Goal: Complete application form: Complete application form

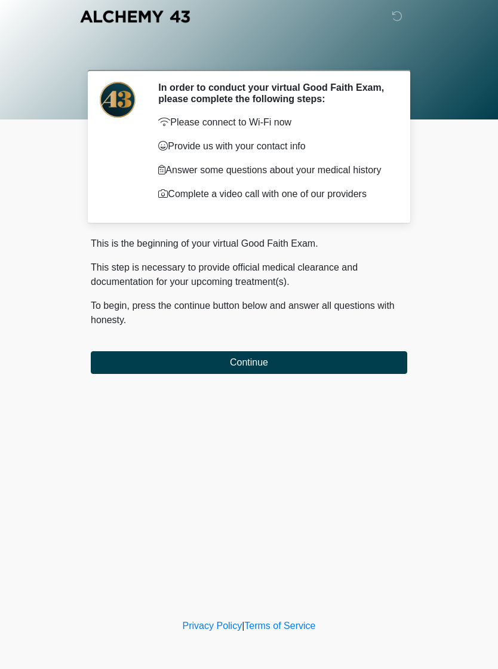
click at [259, 372] on button "Continue" at bounding box center [249, 362] width 317 height 23
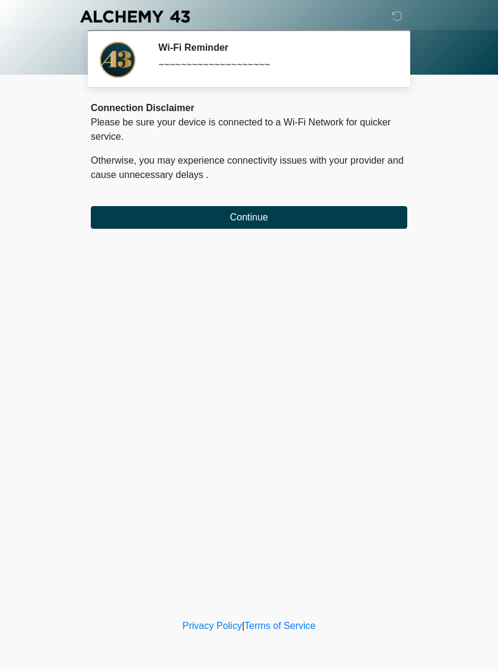
click at [373, 210] on button "Continue" at bounding box center [249, 217] width 317 height 23
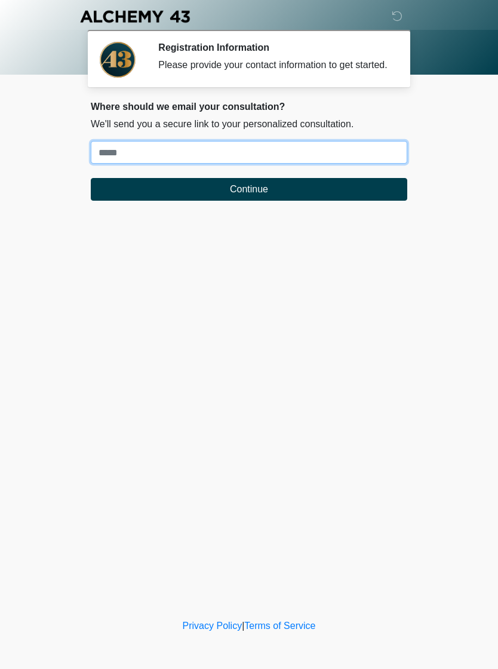
click at [373, 164] on input "Where should we email your treatment plan?" at bounding box center [249, 152] width 317 height 23
click at [204, 164] on input "**********" at bounding box center [249, 152] width 317 height 23
click at [199, 157] on input "**********" at bounding box center [249, 152] width 317 height 23
click at [197, 161] on input "**********" at bounding box center [249, 152] width 317 height 23
type input "**********"
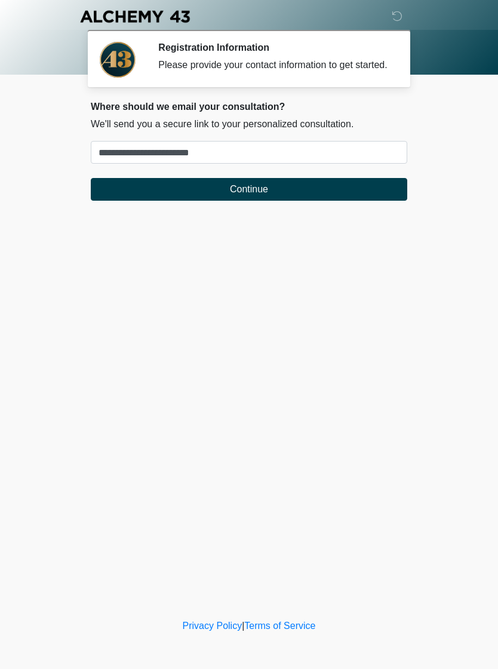
click at [383, 195] on button "Continue" at bounding box center [249, 189] width 317 height 23
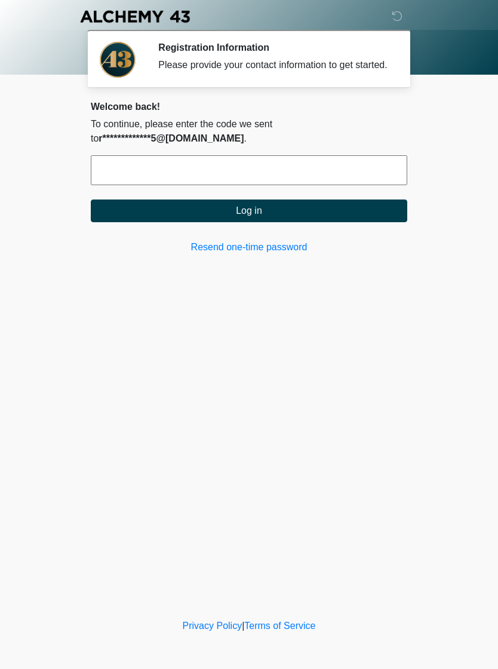
click at [317, 179] on input "text" at bounding box center [249, 170] width 317 height 30
type input "******"
click at [346, 222] on button "Log in" at bounding box center [249, 210] width 317 height 23
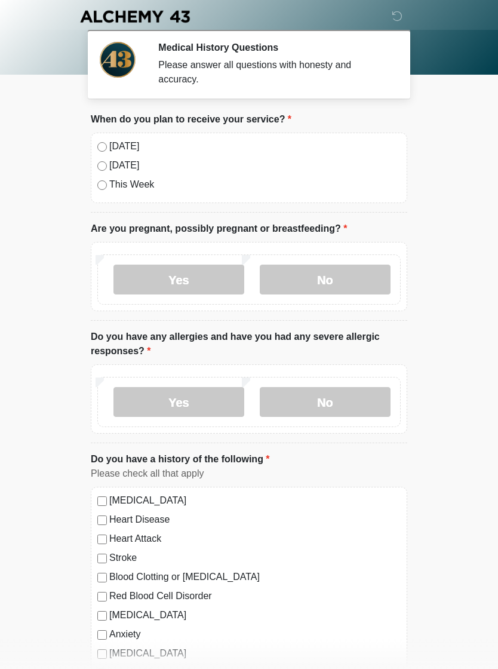
click at [131, 144] on label "Today" at bounding box center [254, 146] width 291 height 14
click at [344, 280] on label "No" at bounding box center [325, 280] width 131 height 30
click at [367, 405] on label "No" at bounding box center [325, 402] width 131 height 30
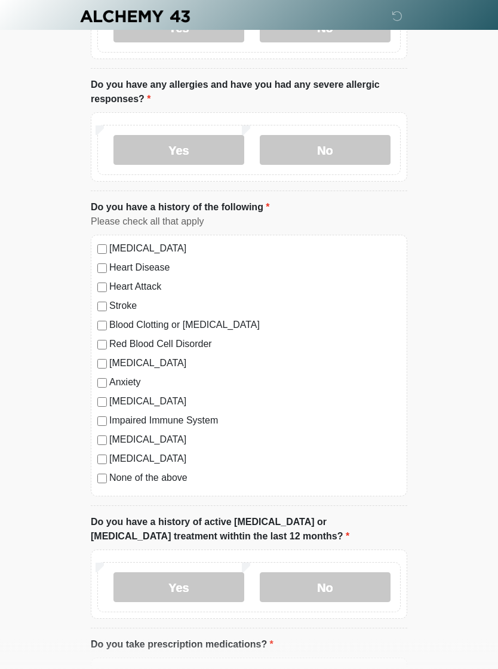
scroll to position [254, 0]
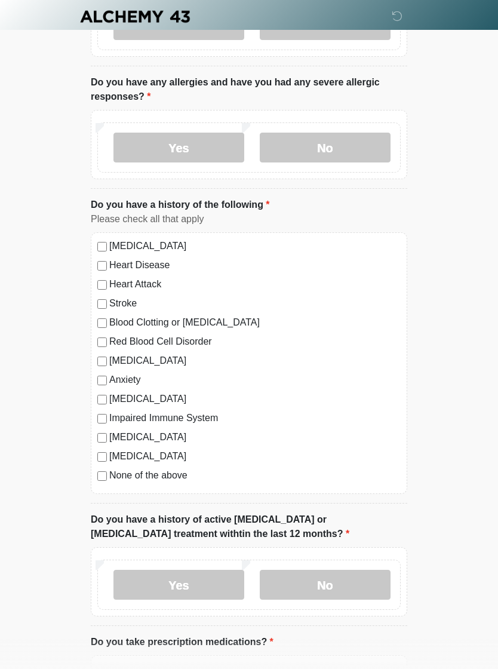
click at [177, 473] on label "None of the above" at bounding box center [254, 475] width 291 height 14
click at [369, 582] on label "No" at bounding box center [325, 585] width 131 height 30
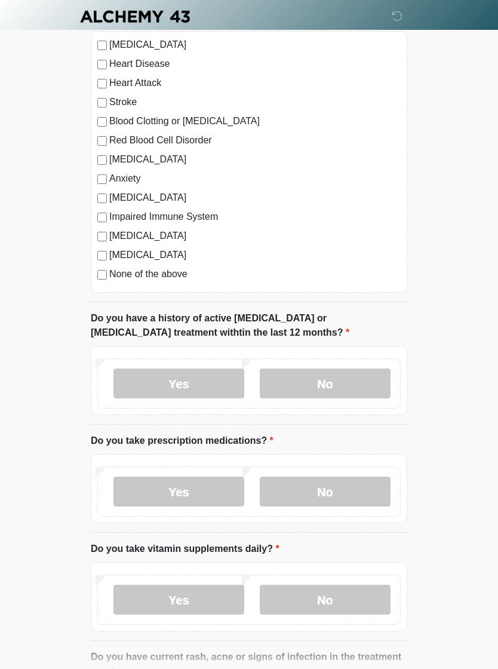
scroll to position [461, 0]
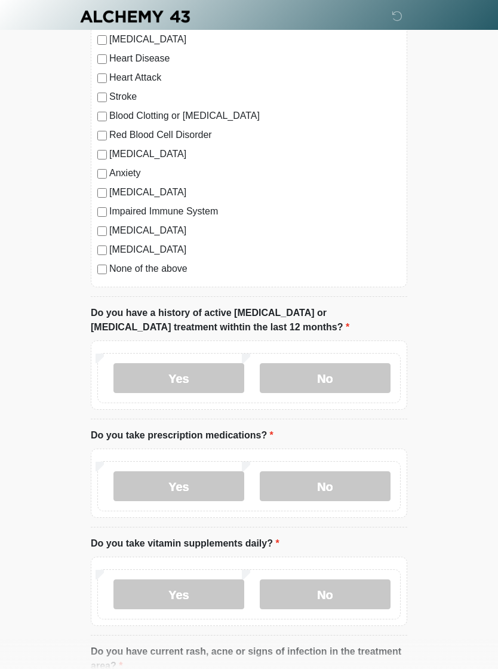
click at [373, 484] on label "No" at bounding box center [325, 486] width 131 height 30
click at [371, 593] on label "No" at bounding box center [325, 594] width 131 height 30
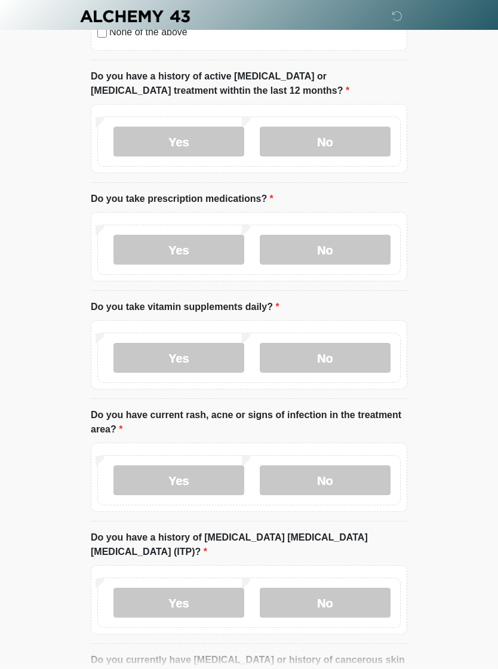
scroll to position [701, 0]
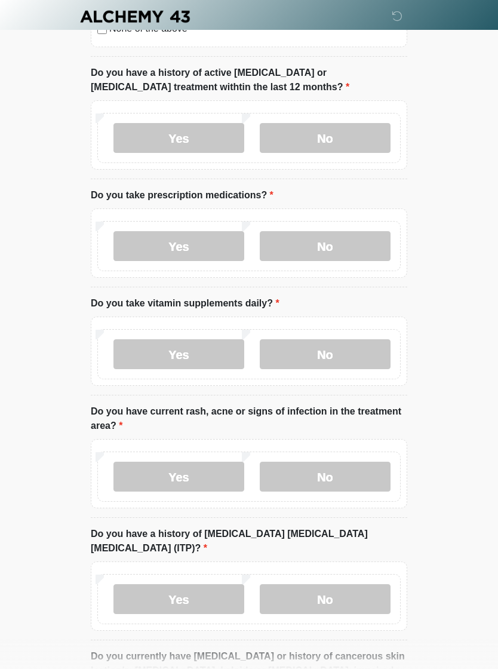
click at [376, 475] on label "No" at bounding box center [325, 477] width 131 height 30
click at [375, 584] on label "No" at bounding box center [325, 599] width 131 height 30
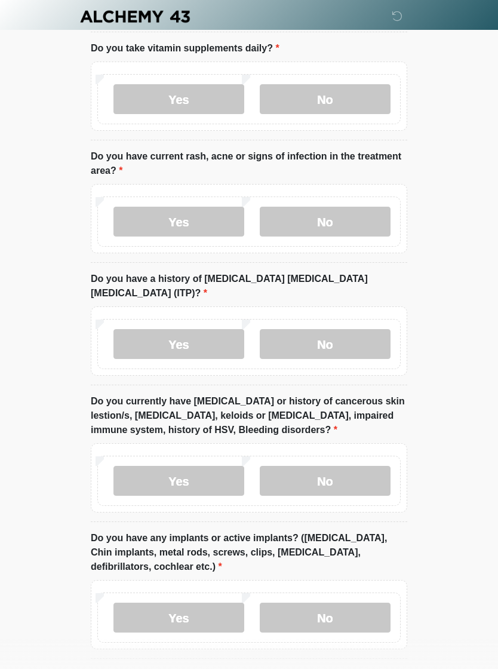
scroll to position [975, 0]
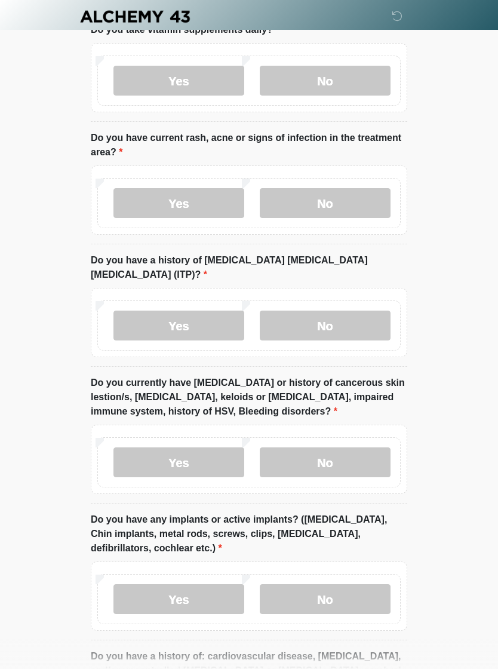
click at [372, 447] on label "No" at bounding box center [325, 462] width 131 height 30
click at [340, 584] on label "No" at bounding box center [325, 599] width 131 height 30
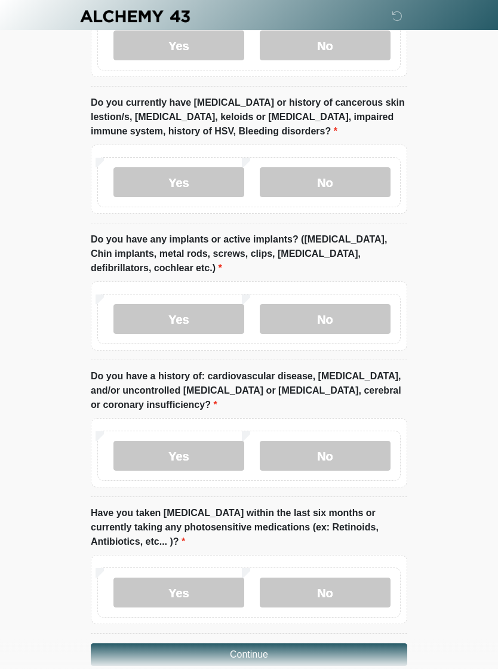
scroll to position [1265, 0]
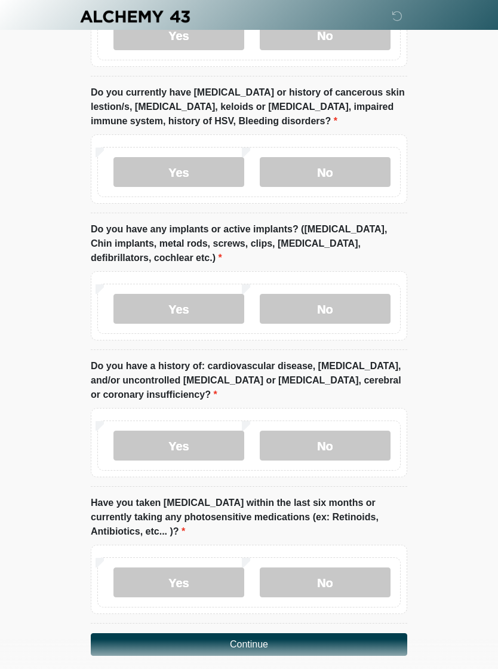
click at [373, 431] on label "No" at bounding box center [325, 446] width 131 height 30
click at [368, 567] on label "No" at bounding box center [325, 582] width 131 height 30
click at [389, 633] on button "Continue" at bounding box center [249, 644] width 317 height 23
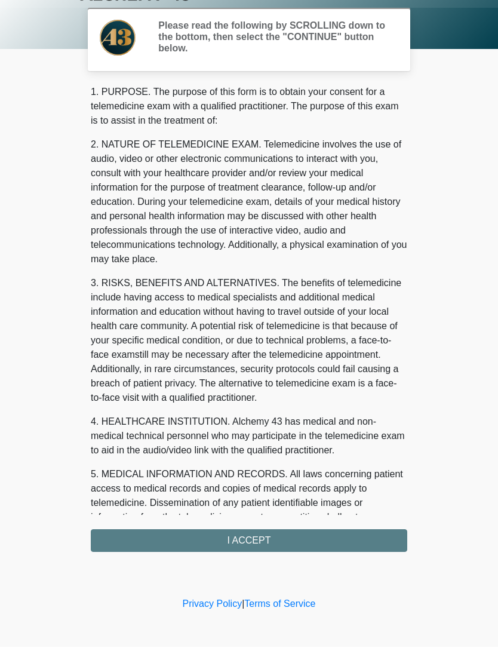
scroll to position [0, 0]
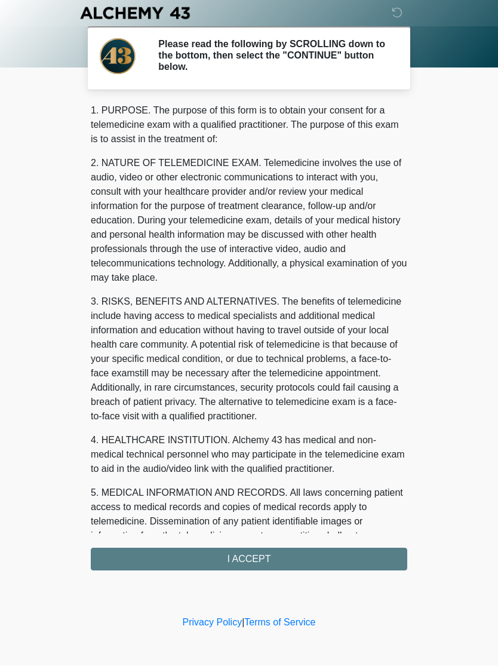
click at [376, 558] on div "1. PURPOSE. The purpose of this form is to obtain your consent for a telemedici…" at bounding box center [249, 340] width 317 height 467
click at [361, 555] on div "1. PURPOSE. The purpose of this form is to obtain your consent for a telemedici…" at bounding box center [249, 340] width 317 height 467
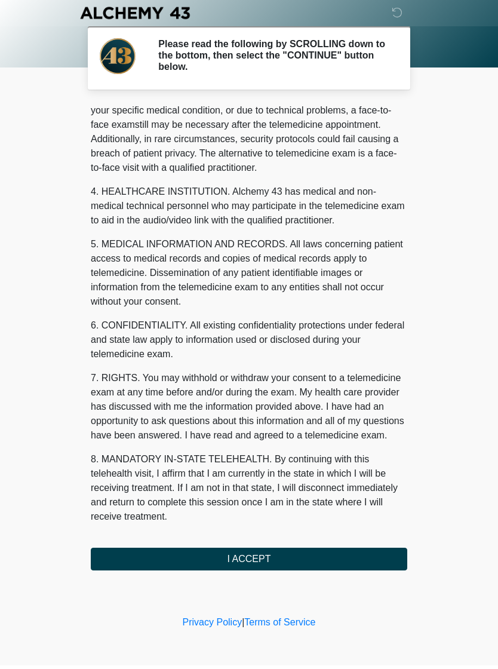
scroll to position [263, 0]
click at [260, 567] on button "I ACCEPT" at bounding box center [249, 562] width 317 height 23
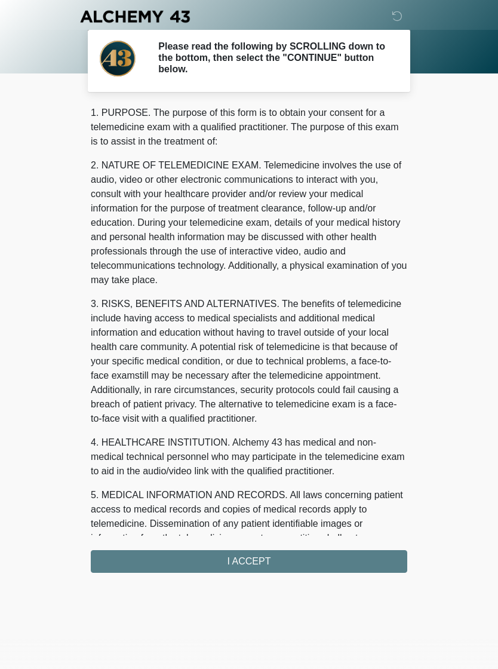
scroll to position [0, 0]
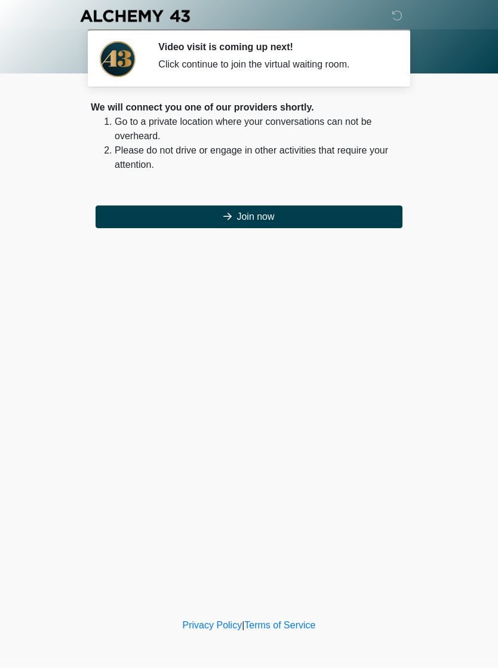
click at [366, 220] on button "Join now" at bounding box center [249, 217] width 307 height 23
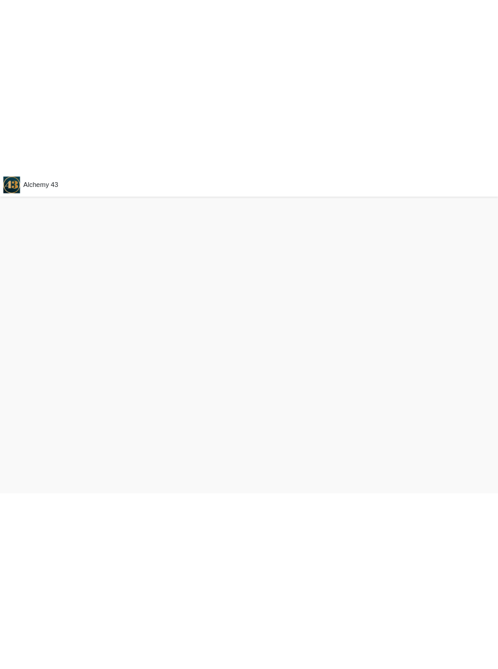
scroll to position [15, 0]
